Goal: Task Accomplishment & Management: Complete application form

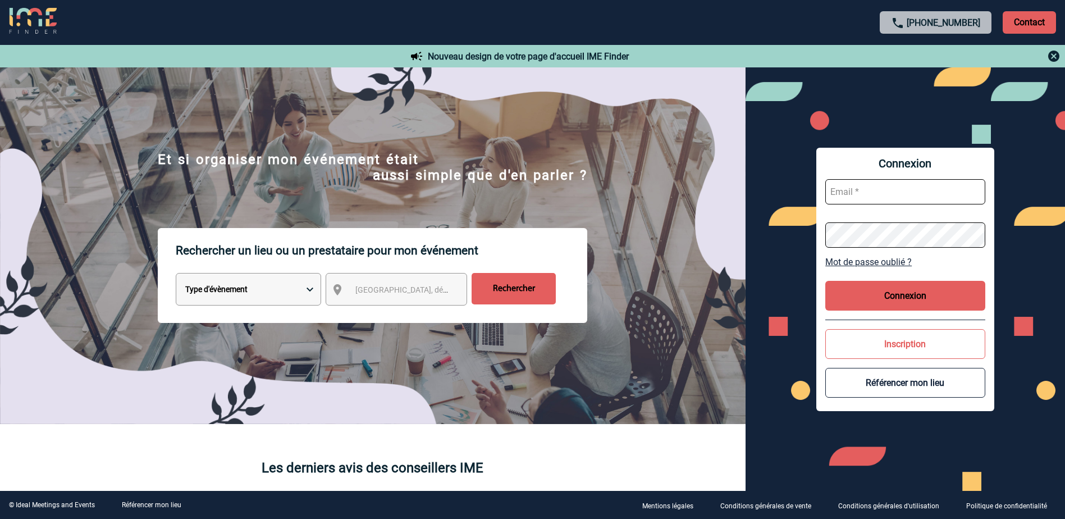
click at [857, 196] on input "text" at bounding box center [905, 191] width 160 height 25
type input "frederique.tourneur@abeille-assurances.fr"
click at [780, 233] on div "Connexion frederique.tourneur@abeille-assurances.fr Mot de passe oublié ? Conne…" at bounding box center [904, 278] width 319 height 423
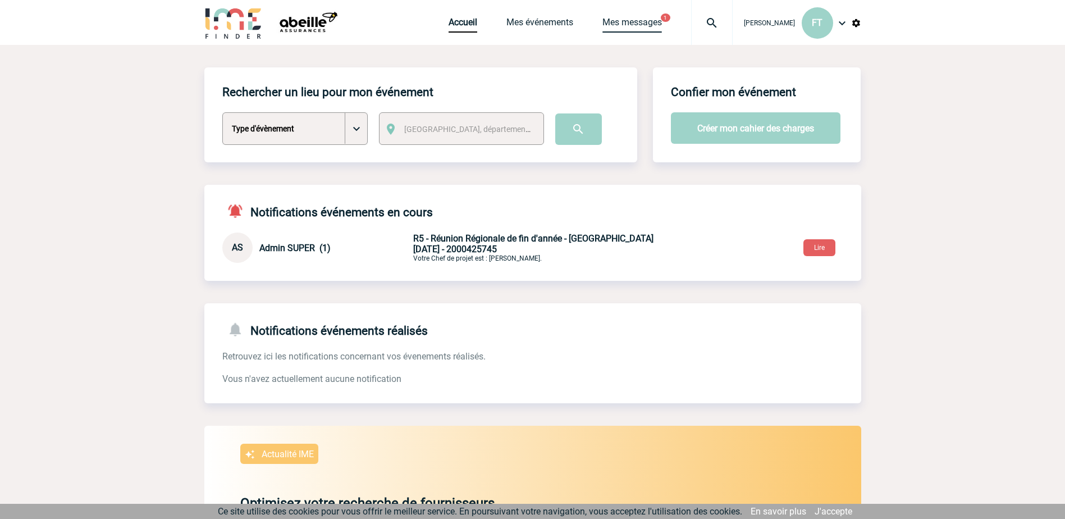
click at [619, 19] on link "Mes messages" at bounding box center [631, 25] width 59 height 16
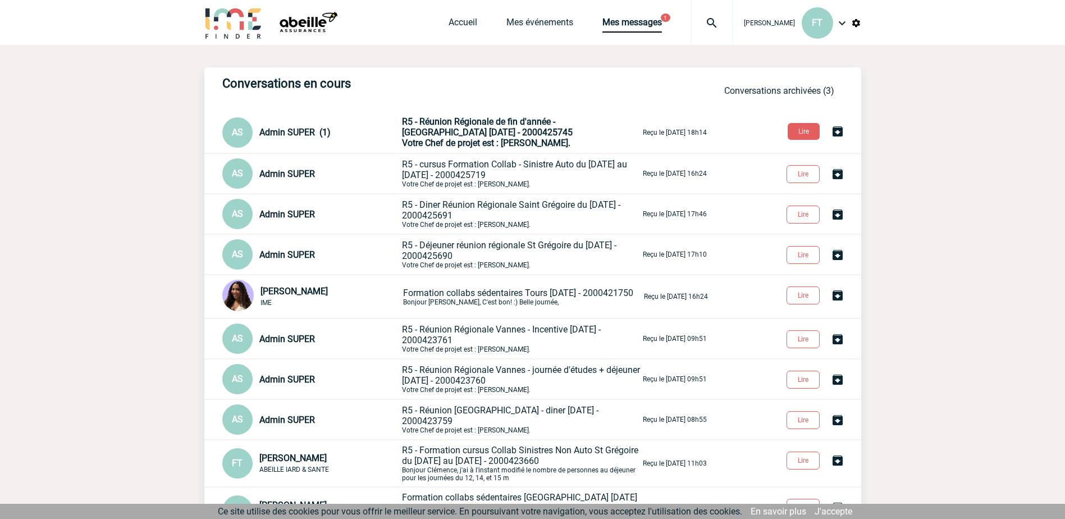
click at [456, 132] on span "R5 - Réunion Régionale de fin d'année - [GEOGRAPHIC_DATA] [DATE] - 2000425745" at bounding box center [487, 126] width 171 height 21
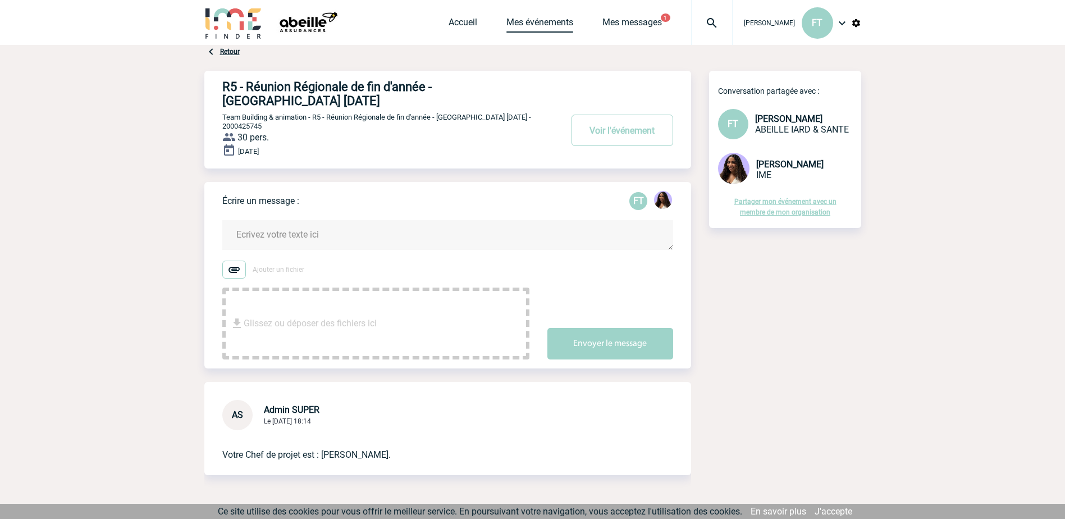
click at [523, 21] on link "Mes événements" at bounding box center [539, 25] width 67 height 16
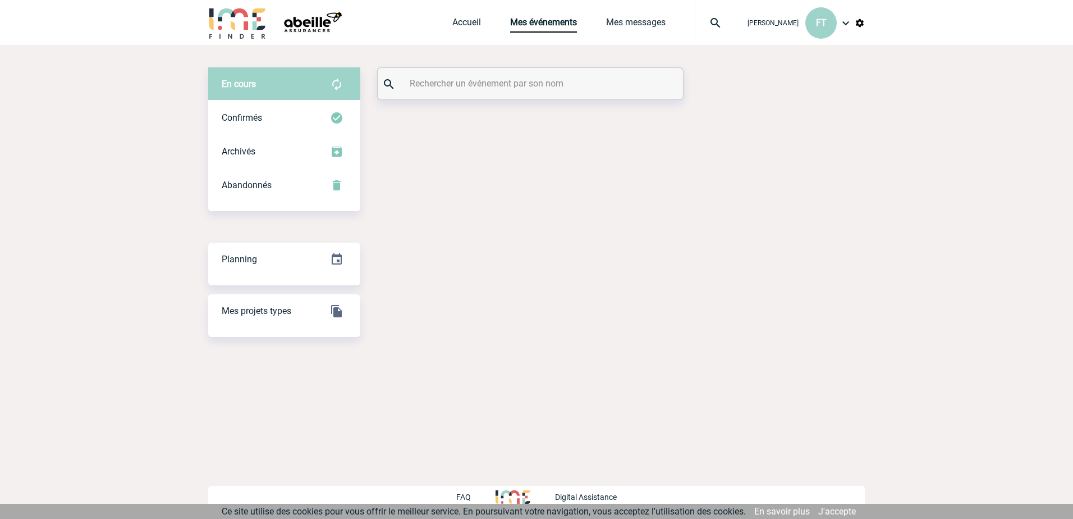
click at [452, 21] on link "Accueil" at bounding box center [466, 25] width 29 height 16
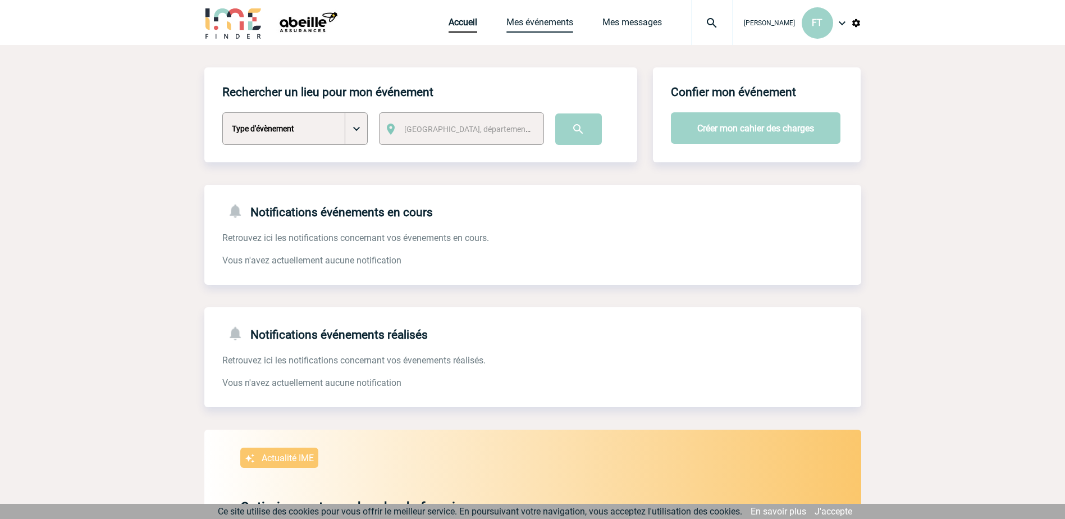
click at [531, 22] on link "Mes événements" at bounding box center [539, 25] width 67 height 16
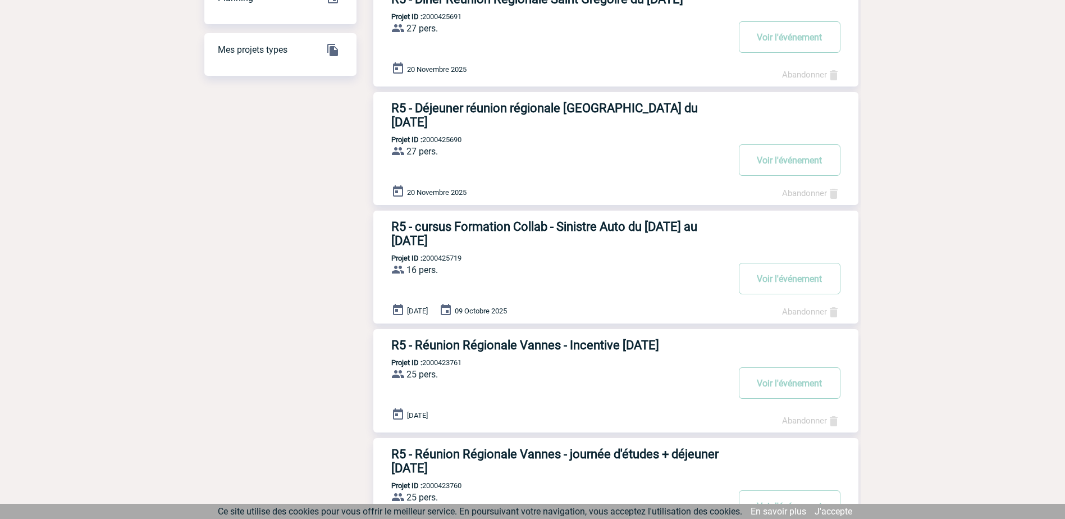
scroll to position [168, 0]
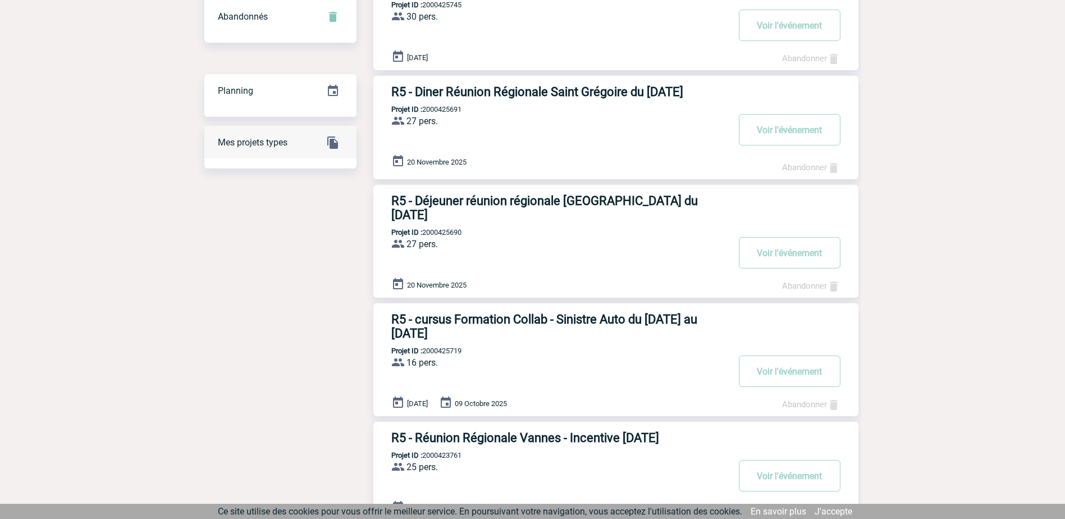
click at [258, 144] on span "Mes projets types" at bounding box center [253, 142] width 70 height 11
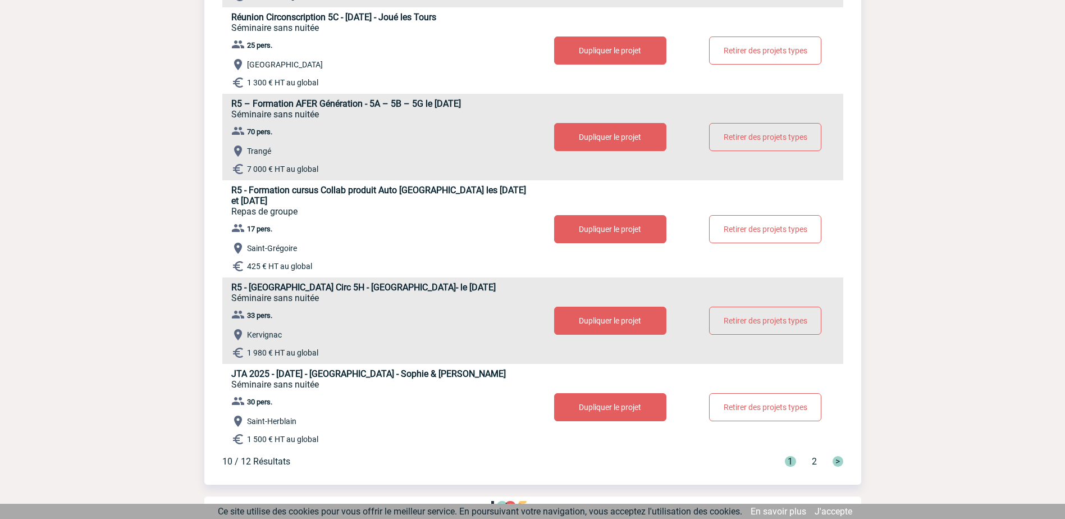
scroll to position [597, 0]
click at [638, 225] on button "Dupliquer le projet" at bounding box center [610, 228] width 112 height 28
select select "3"
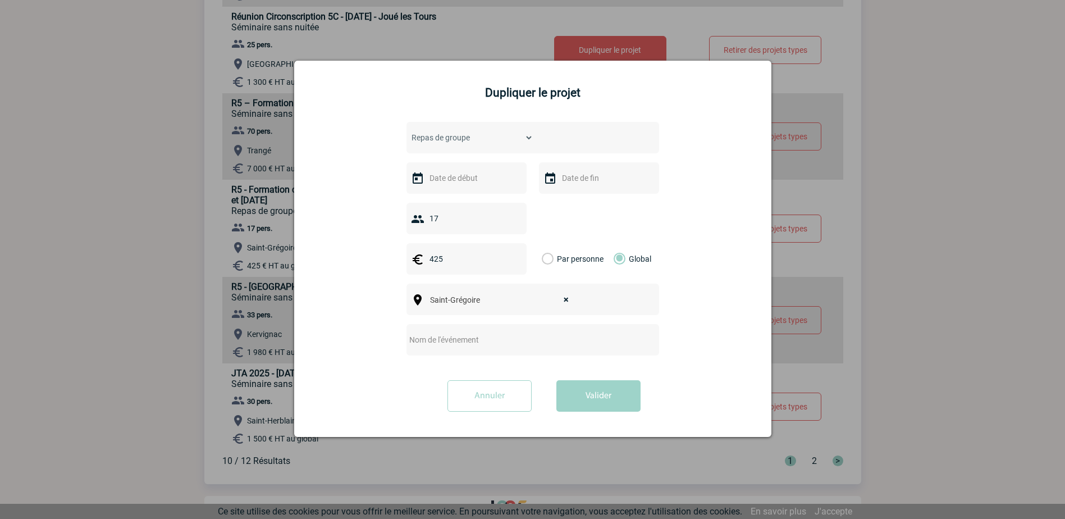
click at [464, 184] on input "text" at bounding box center [465, 178] width 77 height 15
click at [463, 285] on link "14" at bounding box center [461, 285] width 21 height 20
type input "14-10-2025"
type input "15-10-2025"
click at [466, 222] on input "17" at bounding box center [476, 218] width 99 height 15
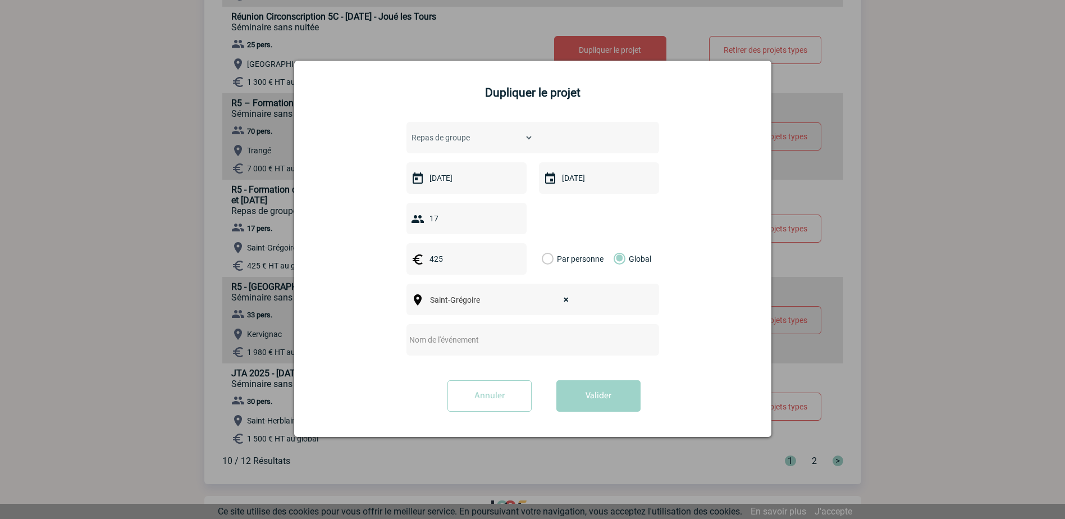
drag, startPoint x: 455, startPoint y: 219, endPoint x: 404, endPoint y: 213, distance: 51.9
click at [404, 213] on form "Choisissez un type d'évènement Séminaire avec nuitée Séminaire sans nuitée Repa…" at bounding box center [532, 271] width 449 height 298
type input "7"
drag, startPoint x: 474, startPoint y: 268, endPoint x: 448, endPoint y: 263, distance: 25.8
click at [448, 263] on div "425" at bounding box center [466, 258] width 120 height 31
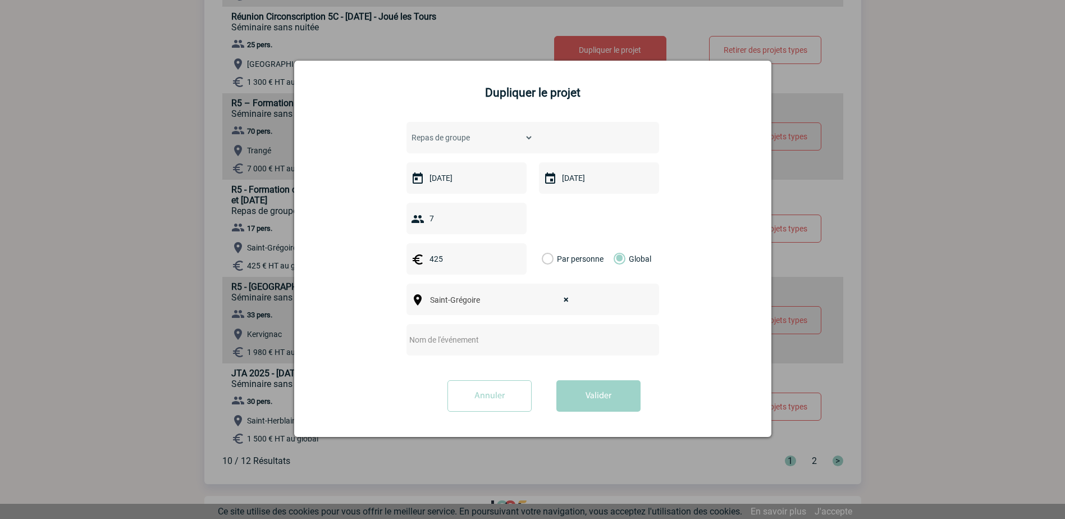
click at [419, 258] on div "425" at bounding box center [466, 258] width 120 height 31
type input "25"
click at [549, 259] on label "Par personne" at bounding box center [548, 258] width 12 height 31
click at [0, 0] on input "Par personne" at bounding box center [0, 0] width 0 height 0
click at [479, 345] on input "text" at bounding box center [517, 339] width 223 height 15
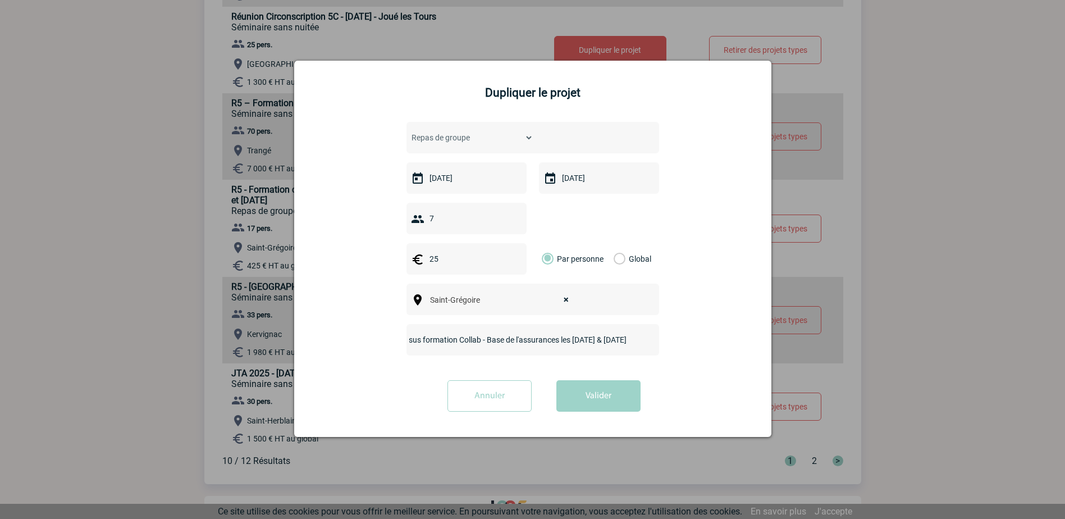
scroll to position [0, 53]
click at [464, 336] on input "R5 - Cursus formation Collab - Base de l'assurances les 14 & 15 octobre 2025" at bounding box center [517, 339] width 223 height 15
click at [496, 337] on input "R5 - Cursus formation Collab - Les Base de l'assurances les 14 & 15 octobre 2025" at bounding box center [517, 339] width 223 height 15
click at [551, 340] on input "R5 - Cursus formation Collab - Les Bases de l'assurances les 14 & 15 octobre 20…" at bounding box center [517, 339] width 223 height 15
click at [527, 347] on input "R5 - Cursus formation Collab - Les Bases de l'assurance les [DATE] & [DATE]" at bounding box center [517, 339] width 223 height 15
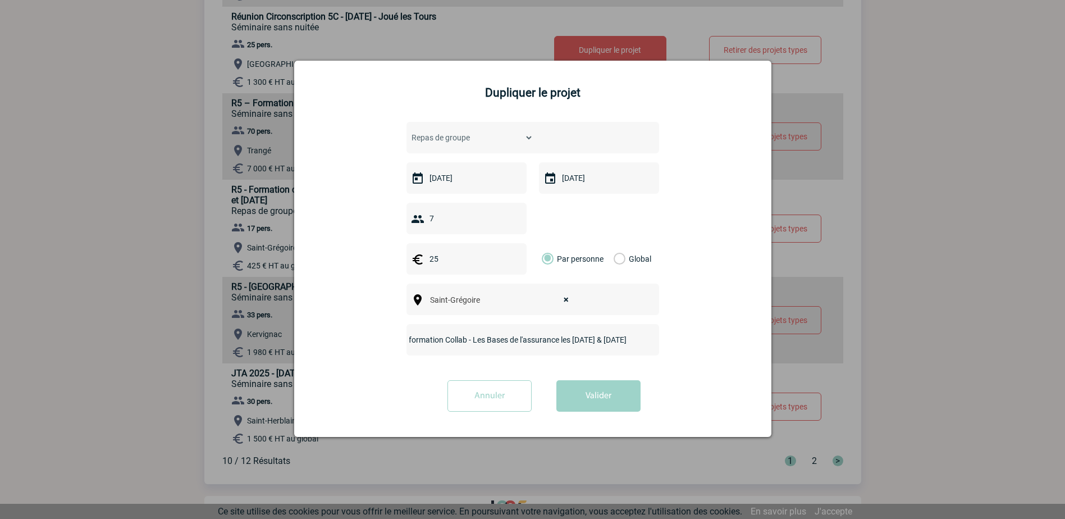
type input "R5 - Cursus formation Collab - Les Bases de l'assurance les [DATE] & [DATE]"
click at [604, 401] on button "Valider" at bounding box center [598, 395] width 84 height 31
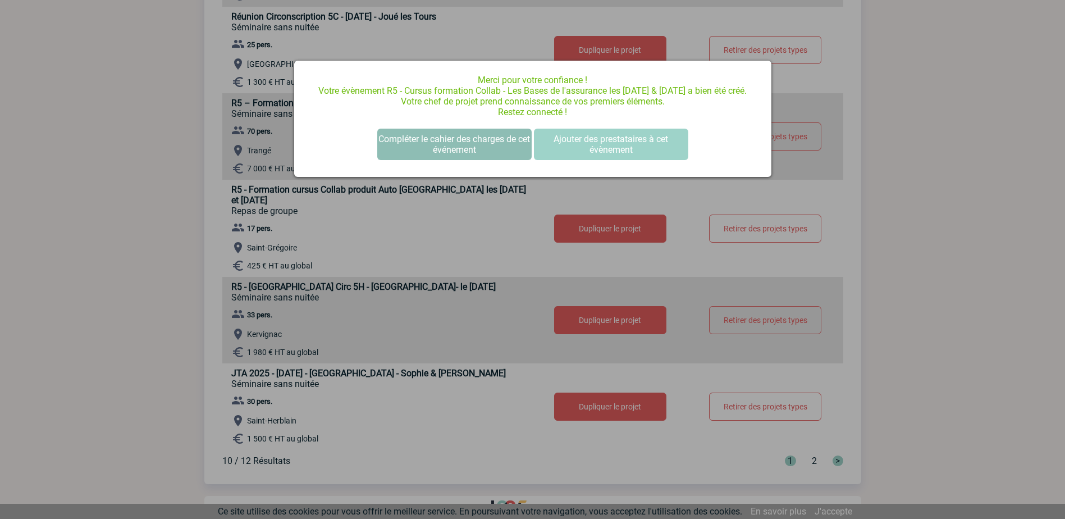
click at [469, 155] on button "Compléter le cahier des charges de cet événement" at bounding box center [454, 144] width 154 height 31
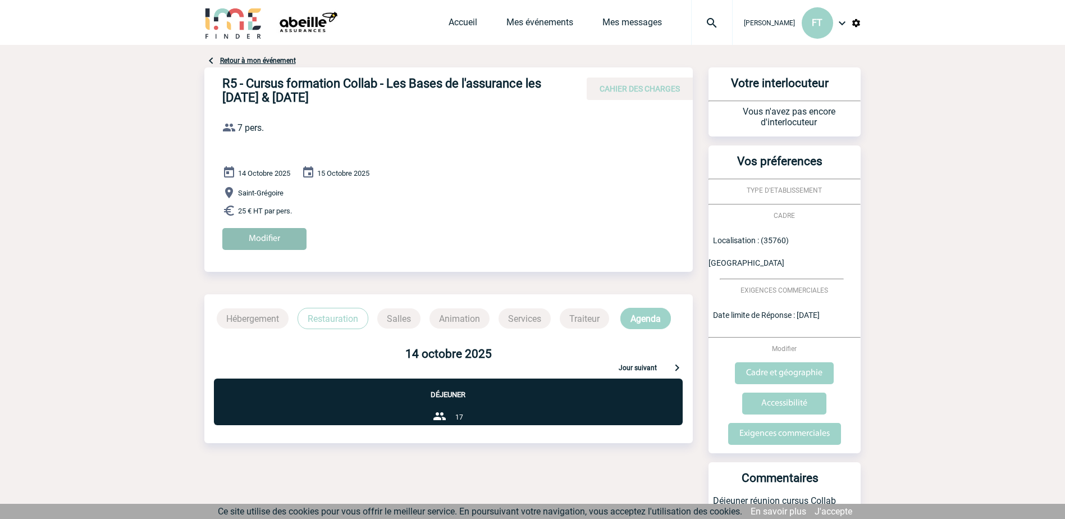
click at [265, 239] on input "Modifier" at bounding box center [264, 239] width 84 height 22
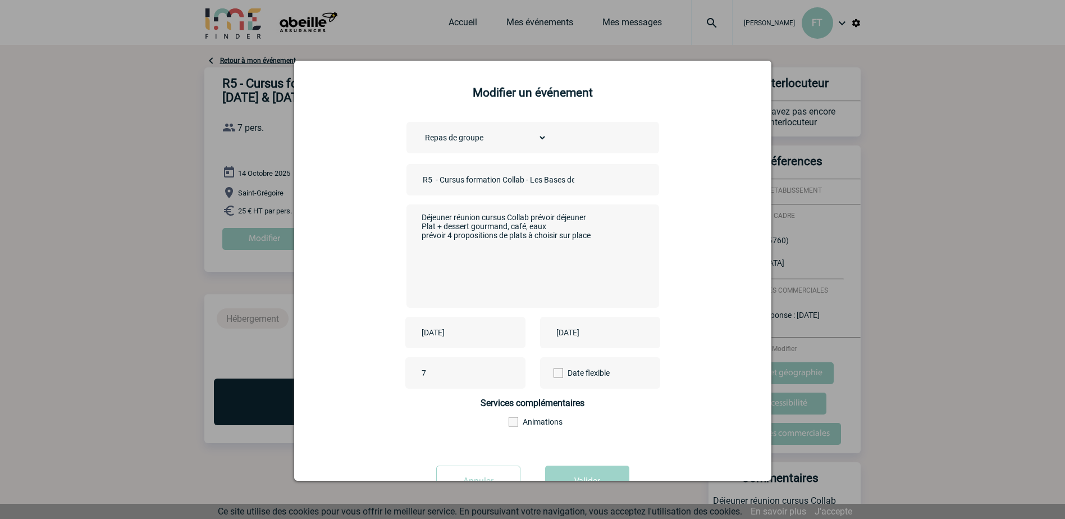
click at [437, 264] on textarea "Déjeuner réunion cursus Collab prévoir déjeuner Plat + dessert gourmand, café, …" at bounding box center [530, 255] width 222 height 90
drag, startPoint x: 607, startPoint y: 237, endPoint x: 468, endPoint y: 235, distance: 138.7
click at [422, 240] on textarea "Déjeuner réunion cursus Collab prévoir déjeuner Plat + dessert gourmand, café, …" at bounding box center [530, 255] width 222 height 90
click at [530, 233] on textarea "Déjeuner réunion cursus Collab prévoir déjeuner Plat + dessert gourmand, café, …" at bounding box center [530, 255] width 222 height 90
drag, startPoint x: 555, startPoint y: 227, endPoint x: 531, endPoint y: 226, distance: 24.2
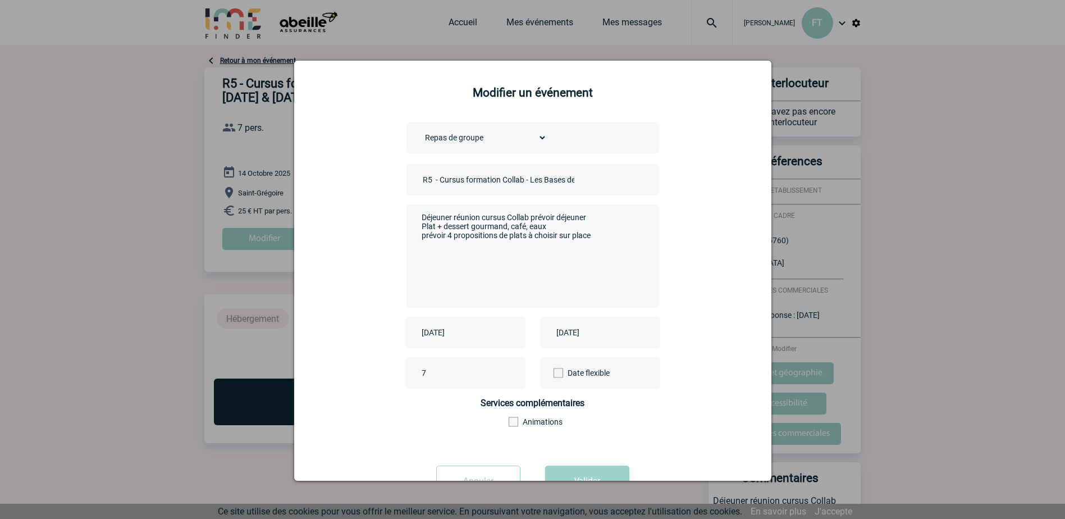
click at [531, 226] on textarea "Déjeuner réunion cursus Collab prévoir déjeuner Plat + dessert gourmand, café, …" at bounding box center [530, 255] width 222 height 90
drag, startPoint x: 503, startPoint y: 225, endPoint x: 465, endPoint y: 228, distance: 37.8
click at [465, 228] on textarea "Déjeuner réunion cursus Collab prévoir déjeuner Plat + dessert gourmand, café, …" at bounding box center [530, 255] width 222 height 90
drag, startPoint x: 603, startPoint y: 241, endPoint x: 414, endPoint y: 244, distance: 189.7
click at [414, 244] on div "Déjeuner réunion cursus Collab prévoir déjeuner Plat + dessert gourmand, café, …" at bounding box center [532, 255] width 253 height 103
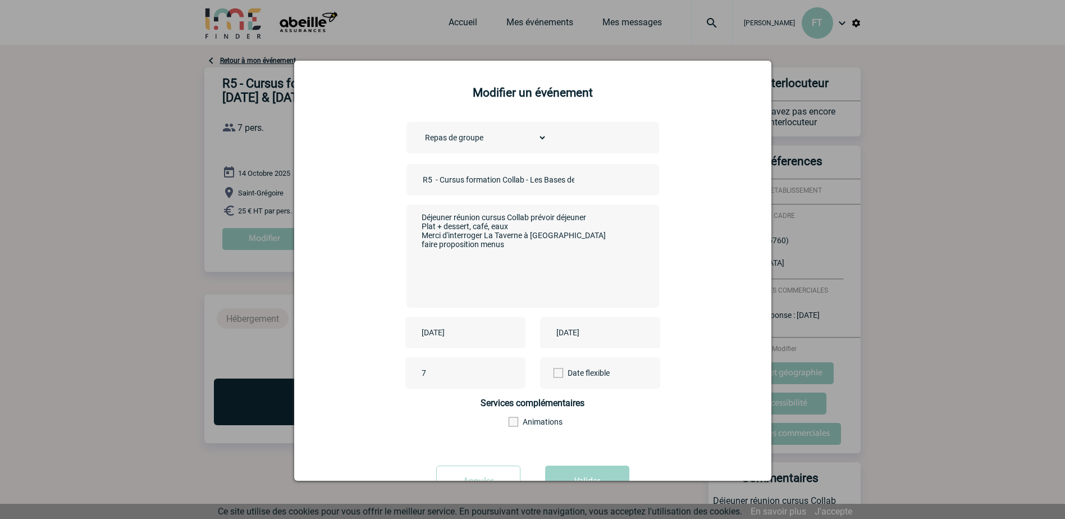
click at [420, 241] on textarea "Déjeuner réunion cursus Collab prévoir déjeuner Plat + dessert gourmand, café, …" at bounding box center [530, 255] width 222 height 90
drag, startPoint x: 417, startPoint y: 243, endPoint x: 410, endPoint y: 254, distance: 12.9
click at [410, 254] on div "Déjeuner réunion cursus Collab prévoir déjeuner Plat + dessert gourmand, café, …" at bounding box center [532, 255] width 253 height 103
click at [464, 271] on textarea "Déjeuner réunion cursus Collab prévoir déjeuner Plat + dessert gourmand, café, …" at bounding box center [530, 255] width 222 height 90
click at [504, 263] on textarea "Déjeuner réunion cursus Collab prévoir déjeuner Plat + dessert gourmand, café, …" at bounding box center [530, 255] width 222 height 90
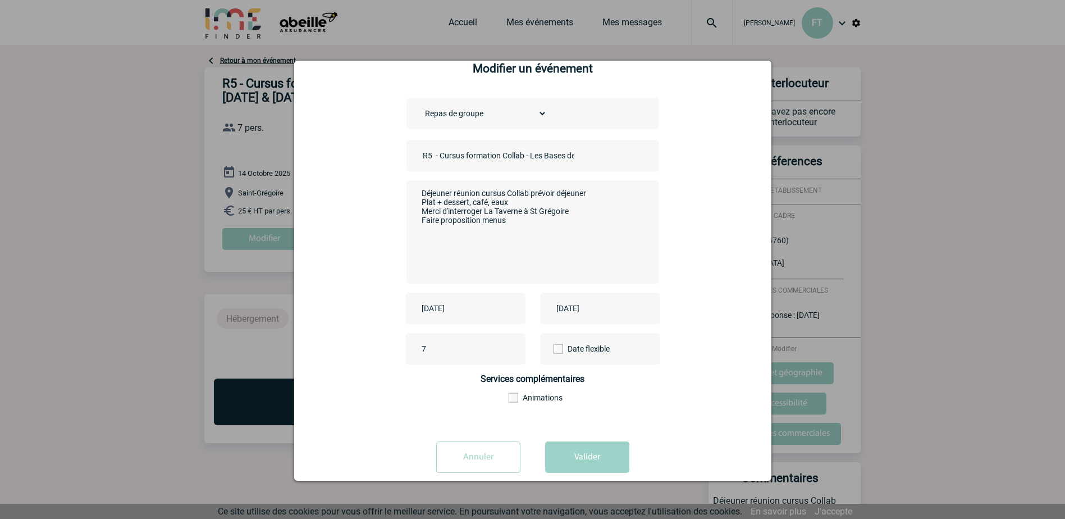
scroll to position [43, 0]
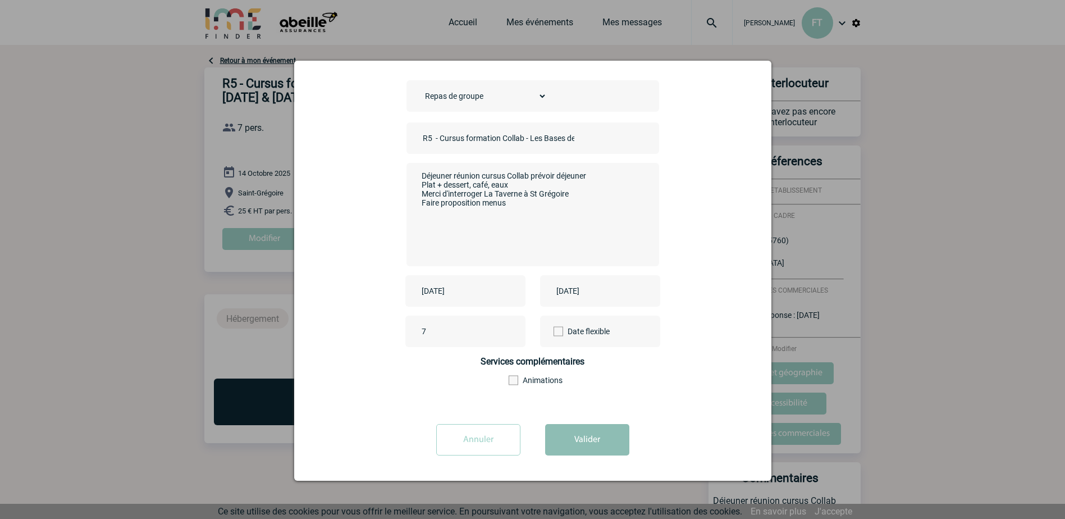
type textarea "Déjeuner réunion cursus Collab prévoir déjeuner Plat + dessert, café, eaux Merc…"
click at [574, 445] on button "Valider" at bounding box center [587, 439] width 84 height 31
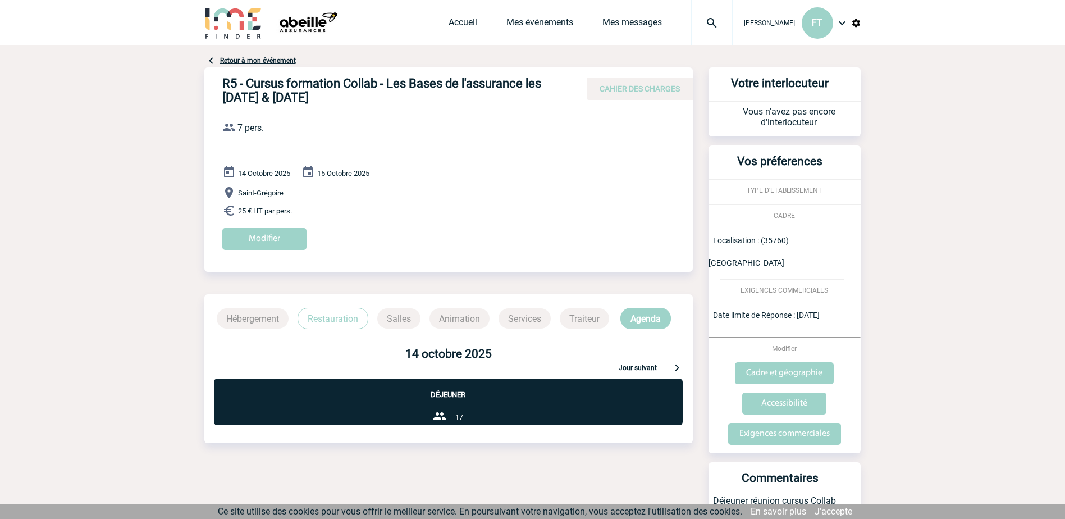
click at [324, 318] on p "Restauration" at bounding box center [332, 318] width 71 height 21
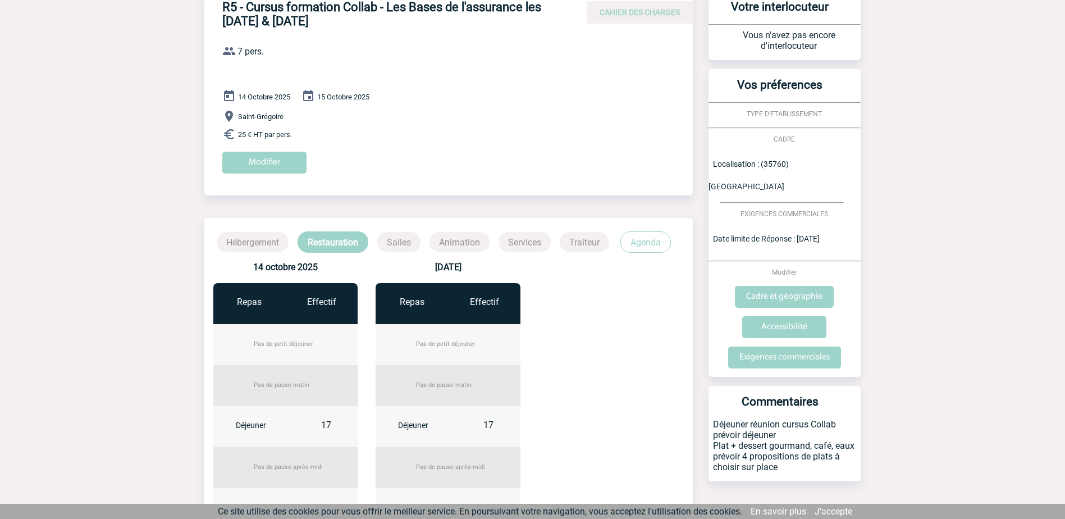
scroll to position [225, 0]
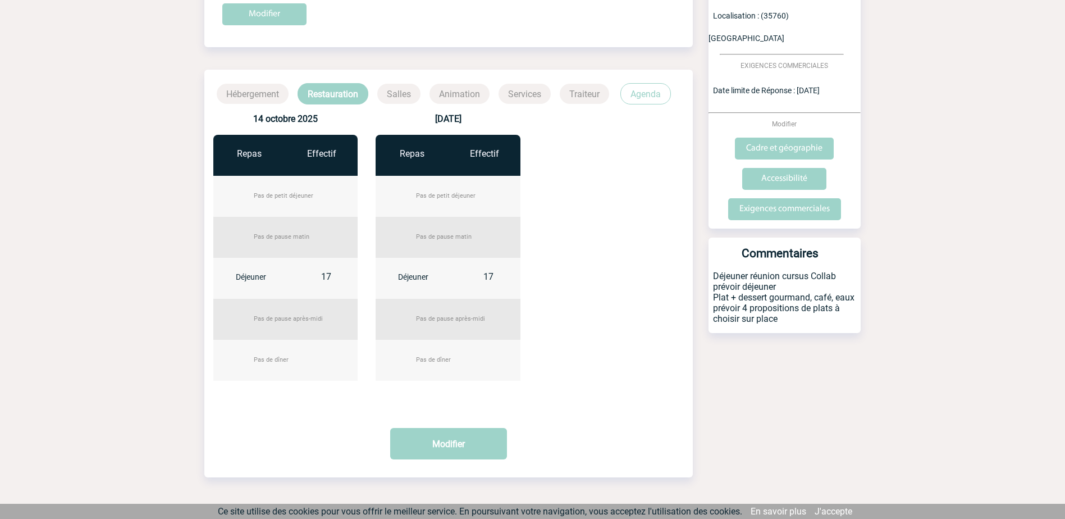
click at [323, 275] on span "17" at bounding box center [326, 276] width 10 height 11
click at [442, 458] on button "Modifier" at bounding box center [448, 443] width 117 height 31
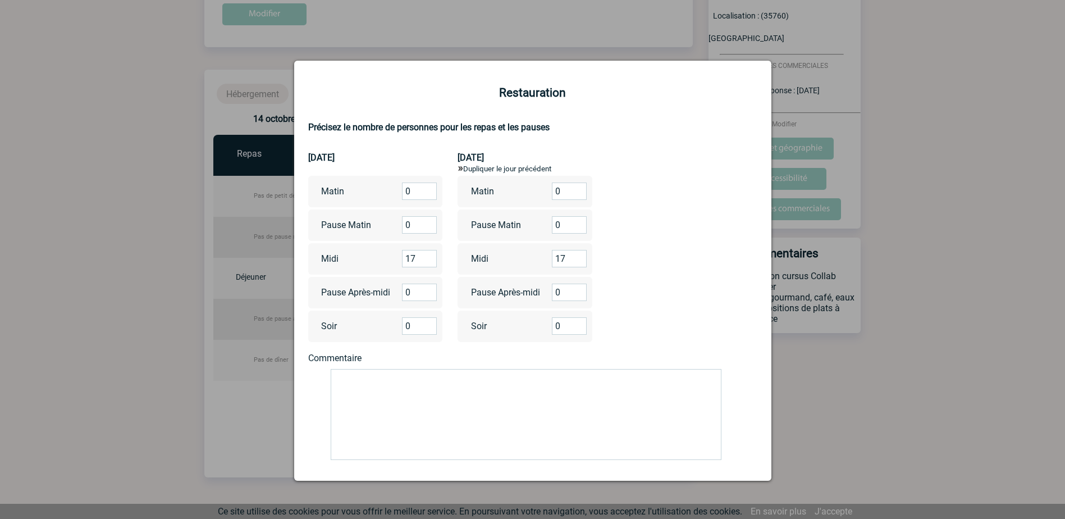
drag, startPoint x: 406, startPoint y: 260, endPoint x: 396, endPoint y: 258, distance: 10.3
click at [396, 258] on div "Midi 17" at bounding box center [375, 258] width 135 height 31
type input "7"
drag, startPoint x: 557, startPoint y: 258, endPoint x: 548, endPoint y: 258, distance: 9.6
click at [552, 258] on input "17" at bounding box center [569, 258] width 35 height 17
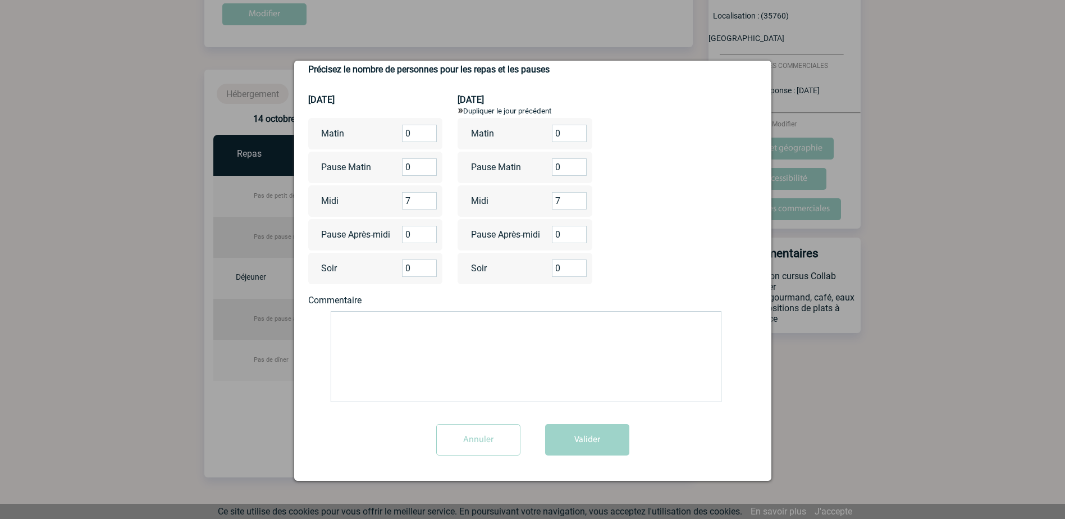
scroll to position [58, 0]
type input "7"
click at [603, 443] on button "Valider" at bounding box center [587, 439] width 84 height 31
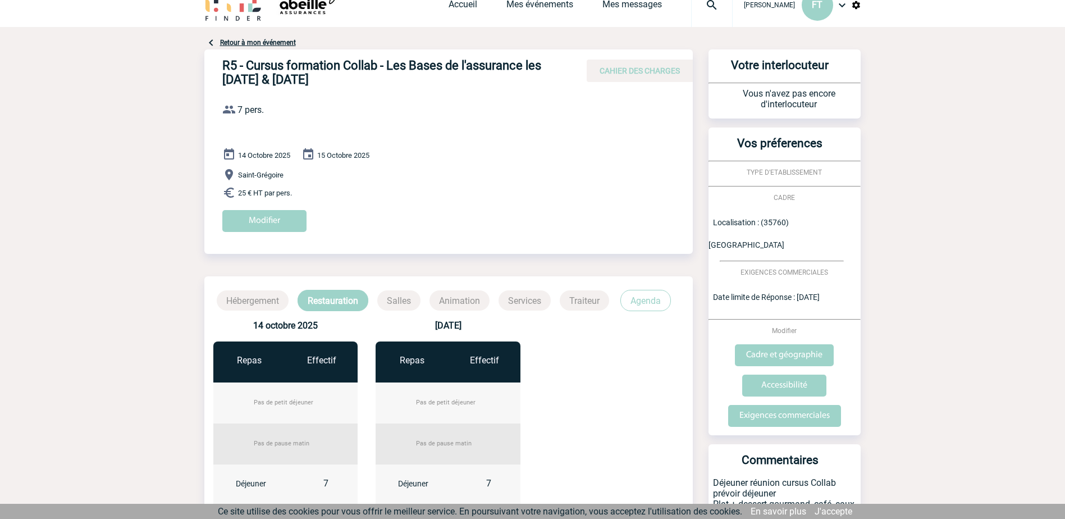
scroll to position [0, 0]
